Goal: Check status: Check status

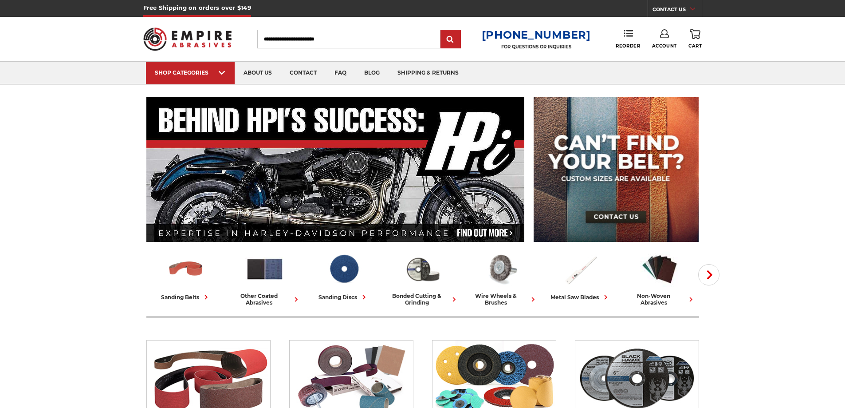
click at [654, 39] on link "Account" at bounding box center [664, 39] width 25 height 20
click at [656, 54] on link "Account" at bounding box center [660, 57] width 63 height 17
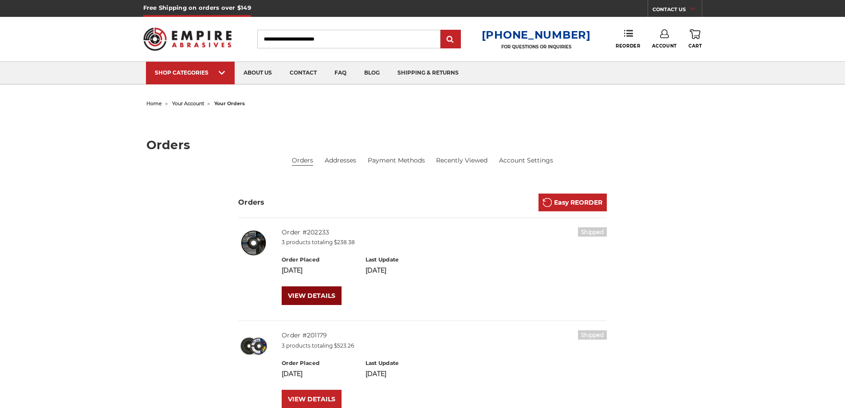
click at [315, 297] on link "VIEW DETAILS" at bounding box center [312, 295] width 60 height 19
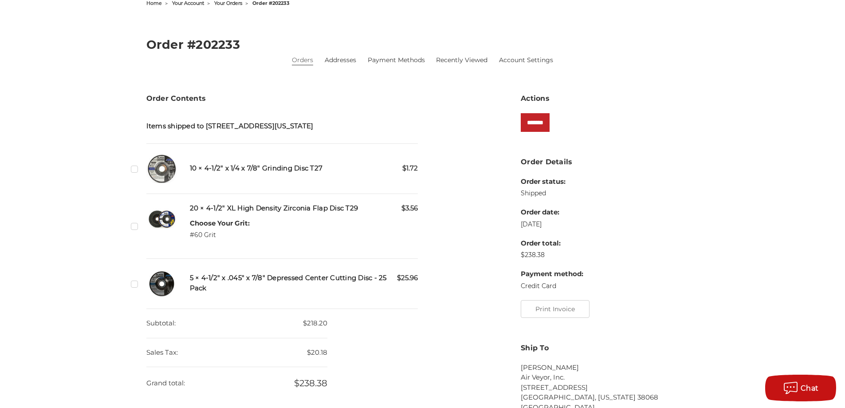
scroll to position [133, 0]
